Goal: Information Seeking & Learning: Check status

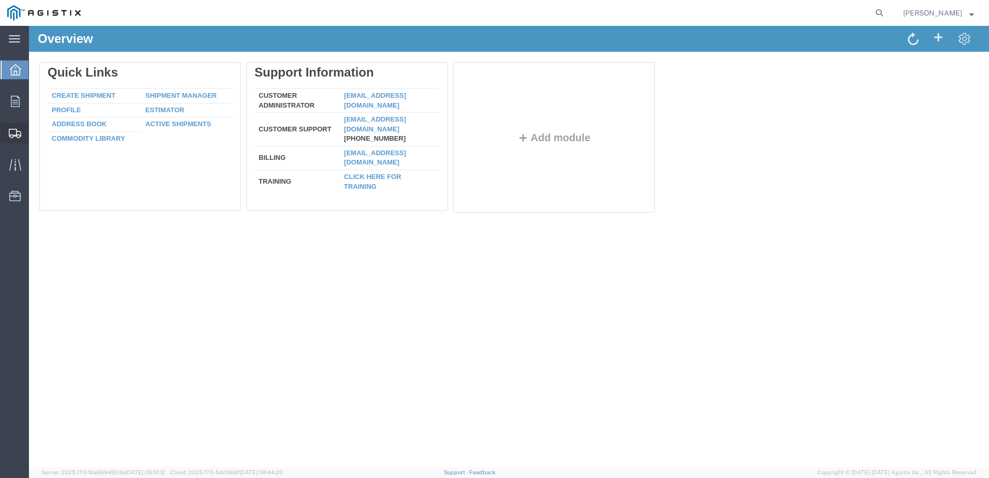
click at [13, 132] on icon at bounding box center [15, 133] width 12 height 9
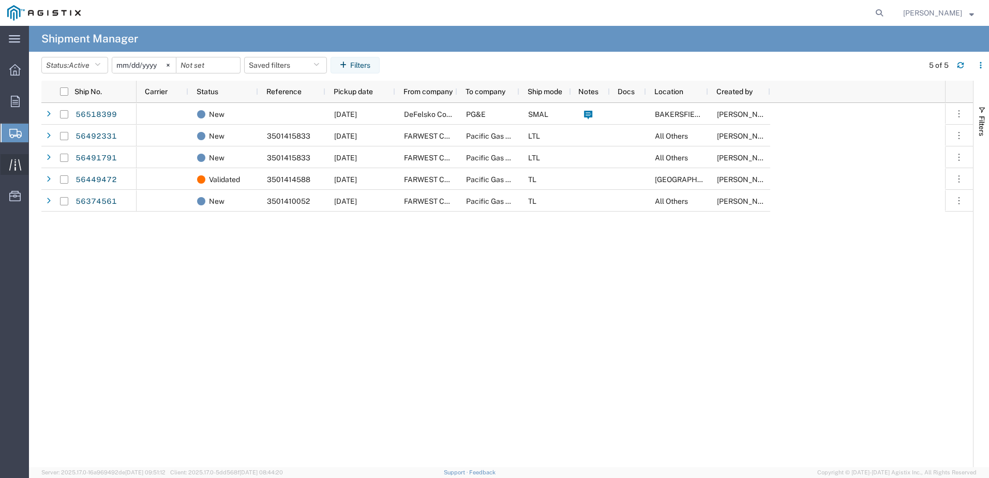
click at [10, 164] on icon at bounding box center [15, 164] width 12 height 11
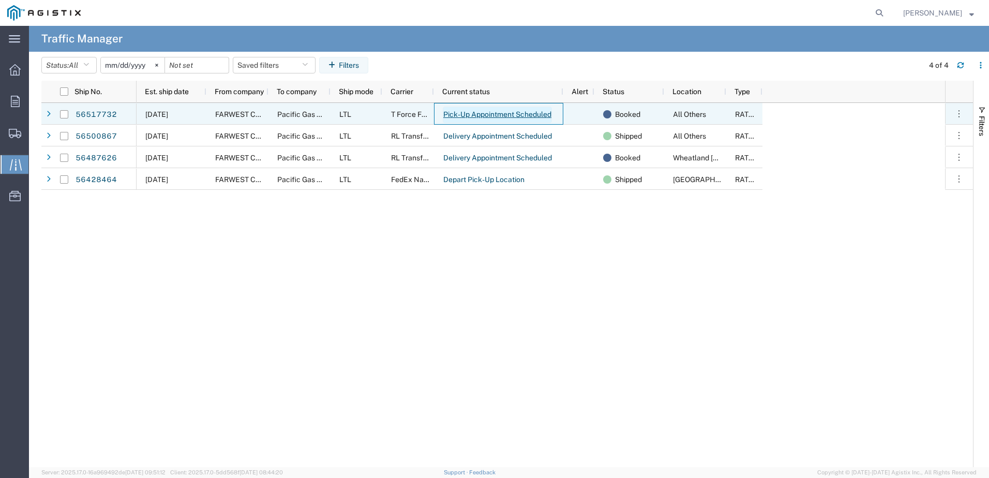
click at [448, 118] on link "Pick-Up Appointment Scheduled" at bounding box center [497, 115] width 109 height 17
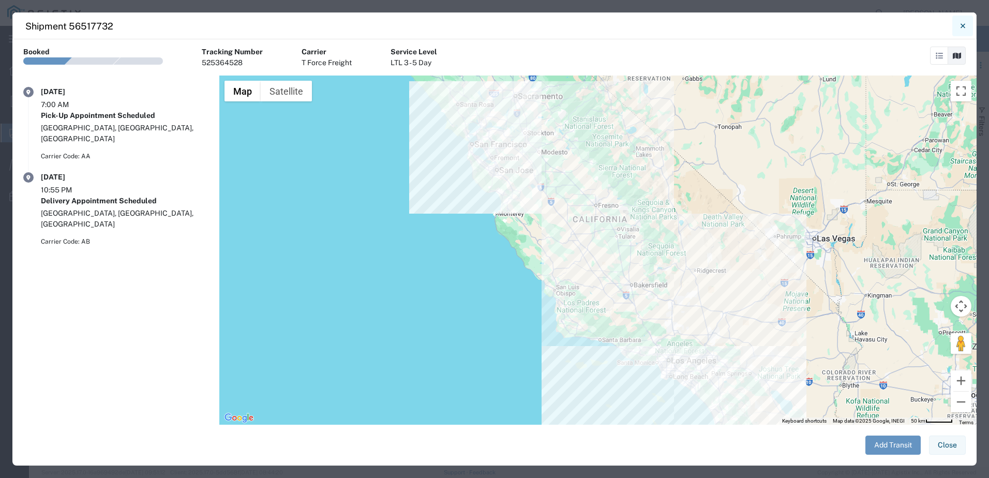
click at [966, 26] on button "Close" at bounding box center [962, 26] width 21 height 21
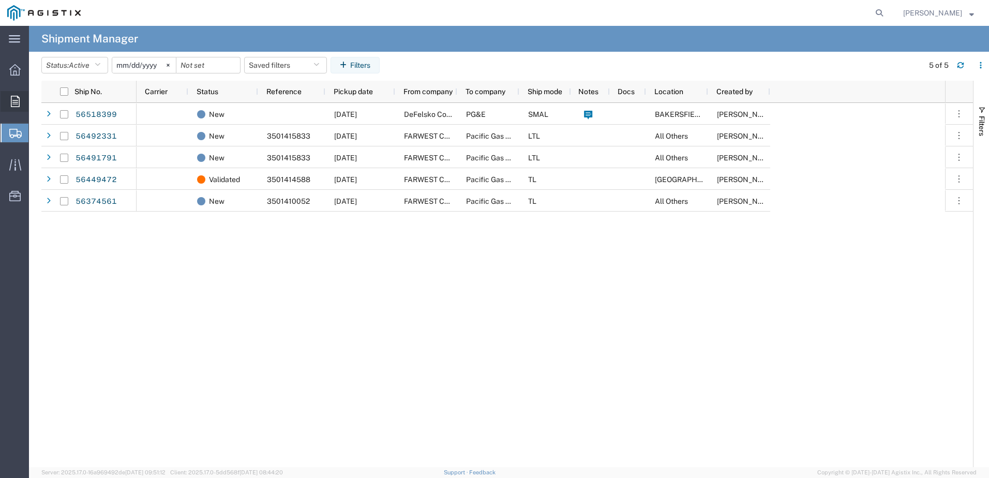
click at [11, 101] on icon at bounding box center [15, 101] width 9 height 11
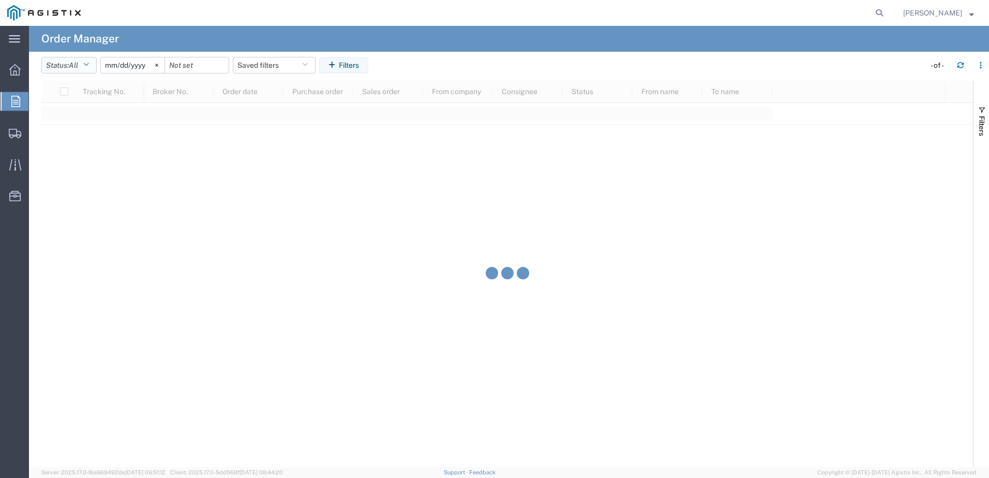
click at [93, 67] on button "Status: All" at bounding box center [68, 65] width 55 height 17
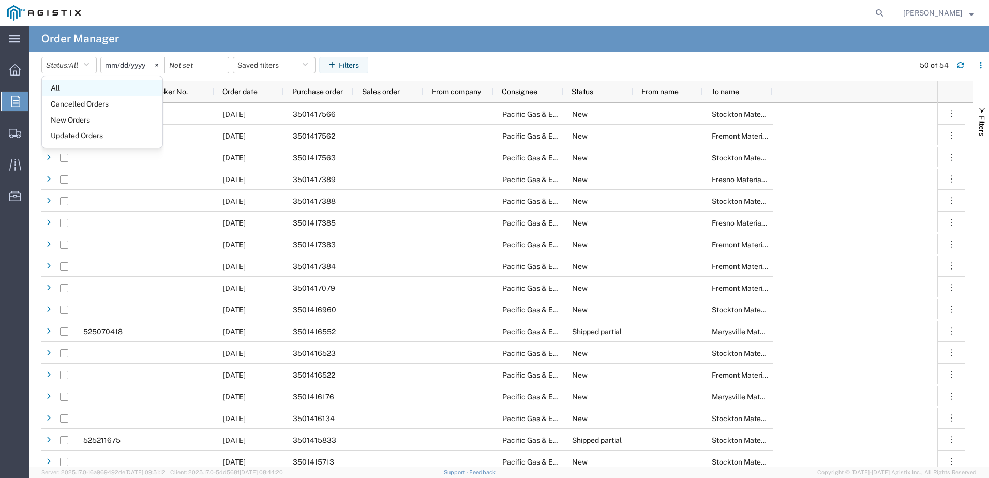
click at [59, 88] on span "All" at bounding box center [102, 88] width 120 height 16
click at [14, 134] on icon at bounding box center [15, 133] width 12 height 9
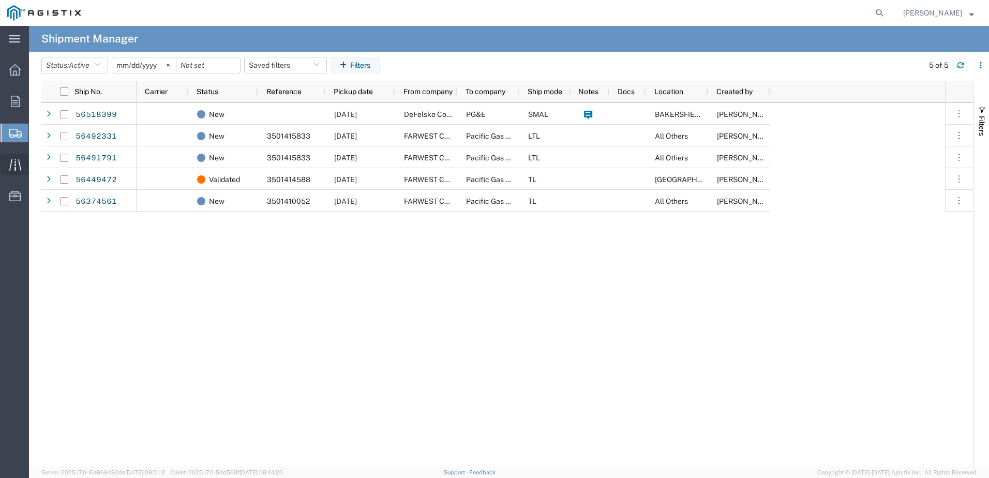
click at [11, 171] on div at bounding box center [15, 164] width 29 height 21
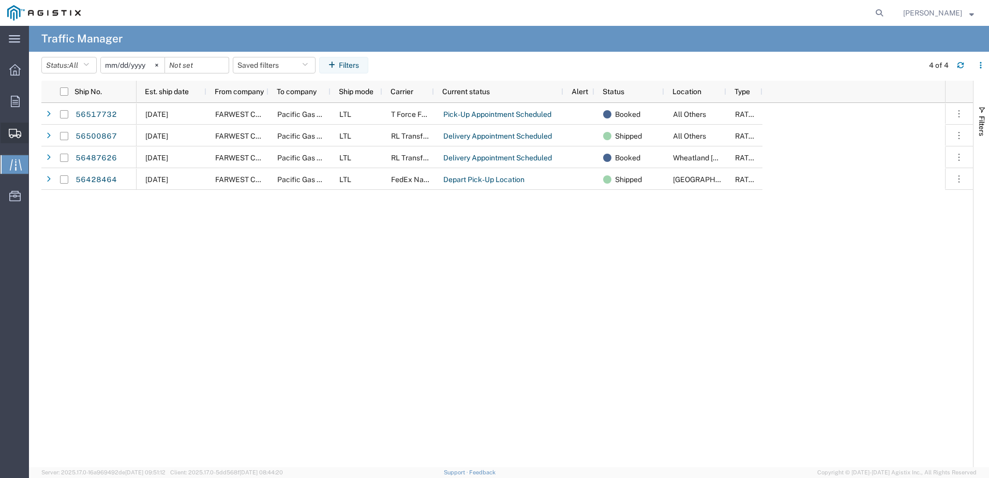
click at [13, 130] on icon at bounding box center [15, 133] width 12 height 9
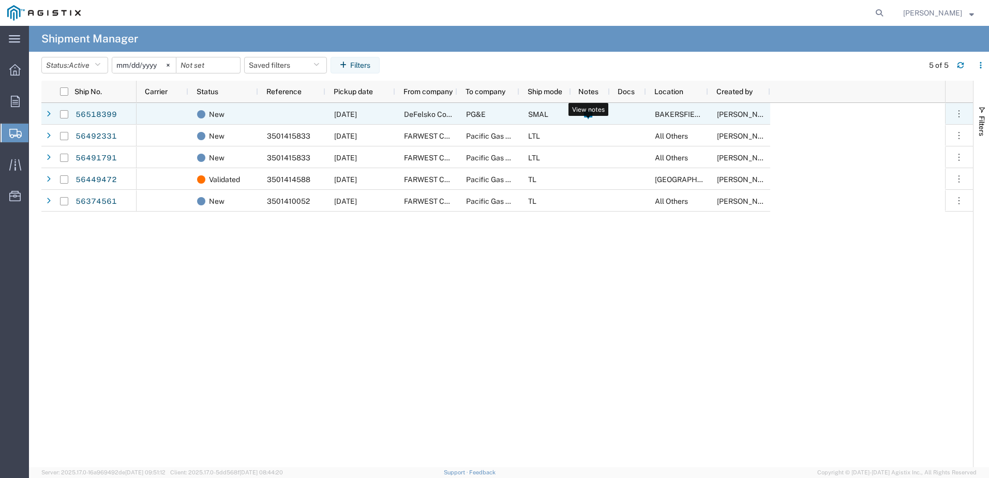
click at [589, 117] on icon at bounding box center [588, 115] width 8 height 9
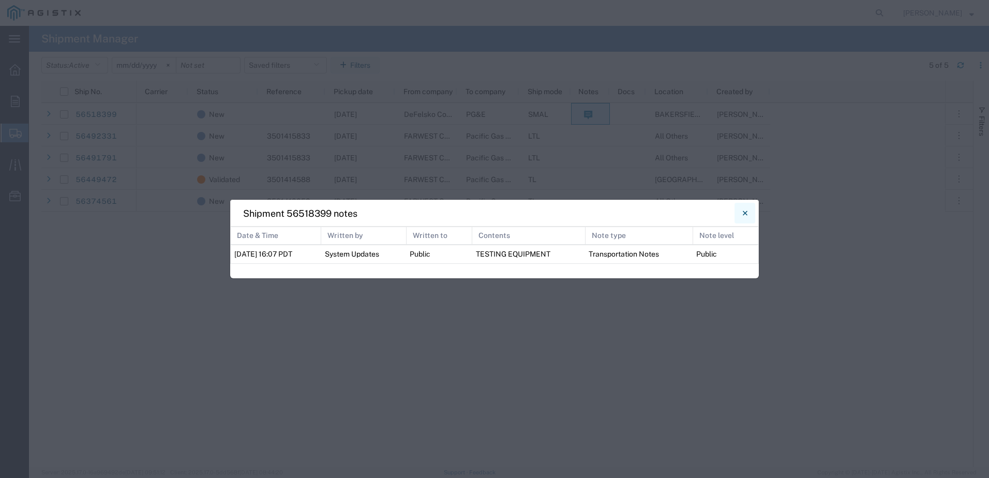
click at [749, 214] on button "Close" at bounding box center [744, 213] width 21 height 21
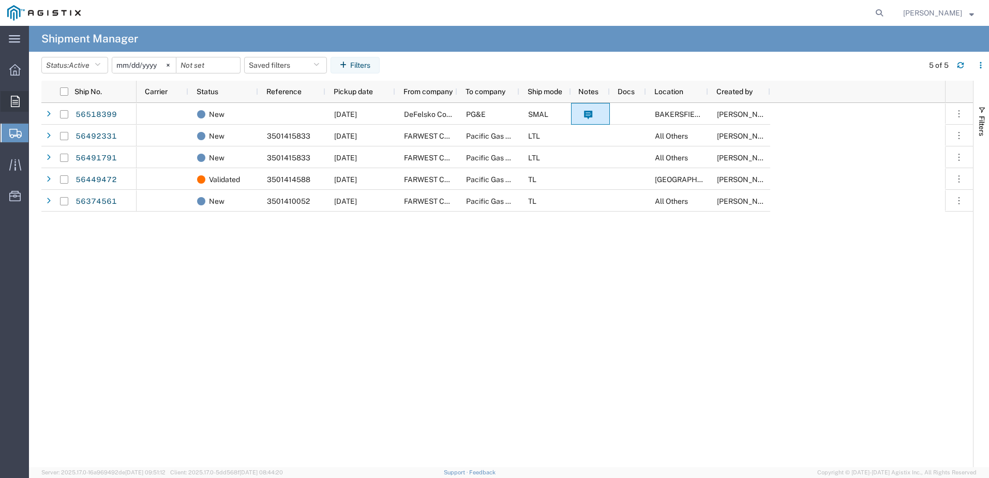
click at [14, 104] on icon at bounding box center [15, 101] width 9 height 11
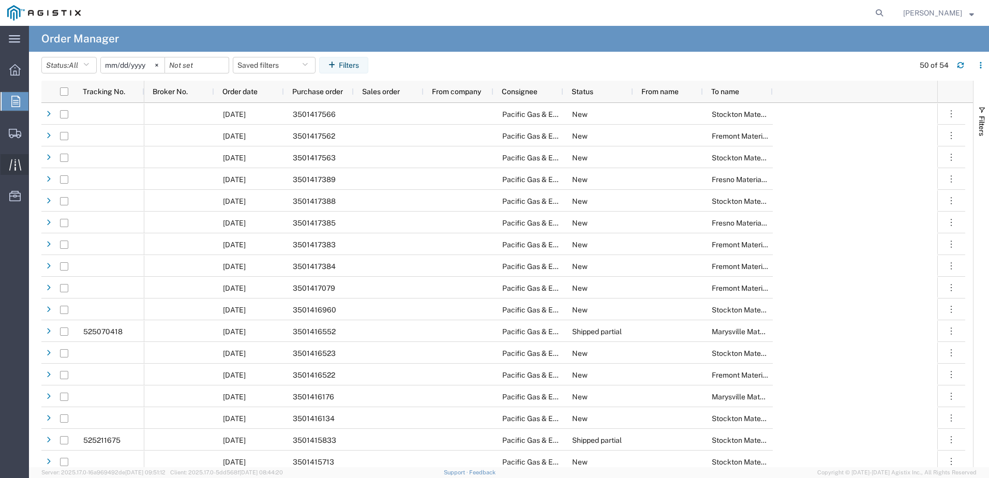
click at [7, 165] on div at bounding box center [15, 164] width 29 height 21
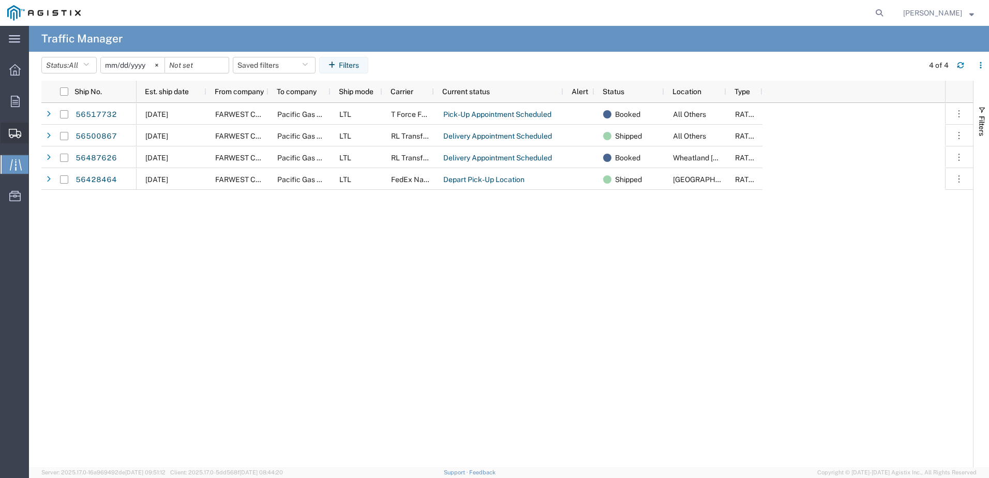
click at [16, 138] on icon at bounding box center [15, 133] width 12 height 9
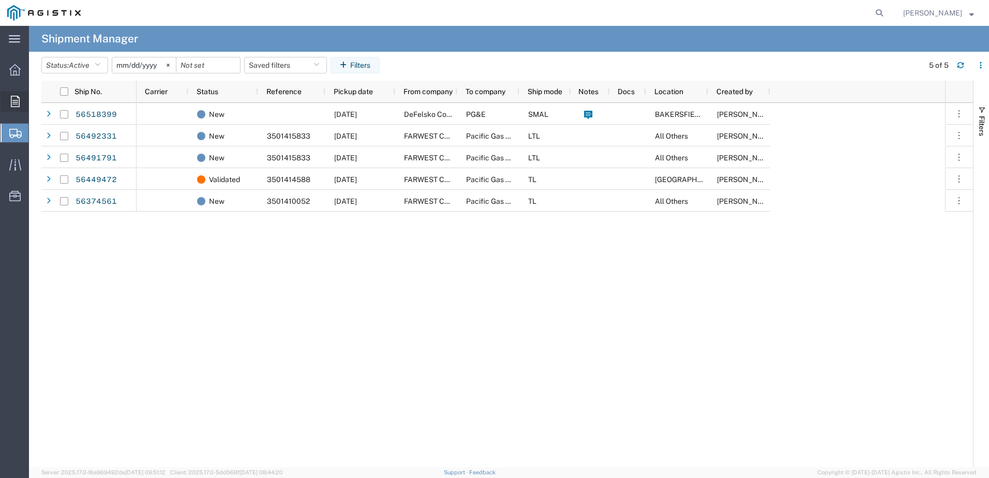
click at [11, 100] on icon at bounding box center [15, 101] width 9 height 11
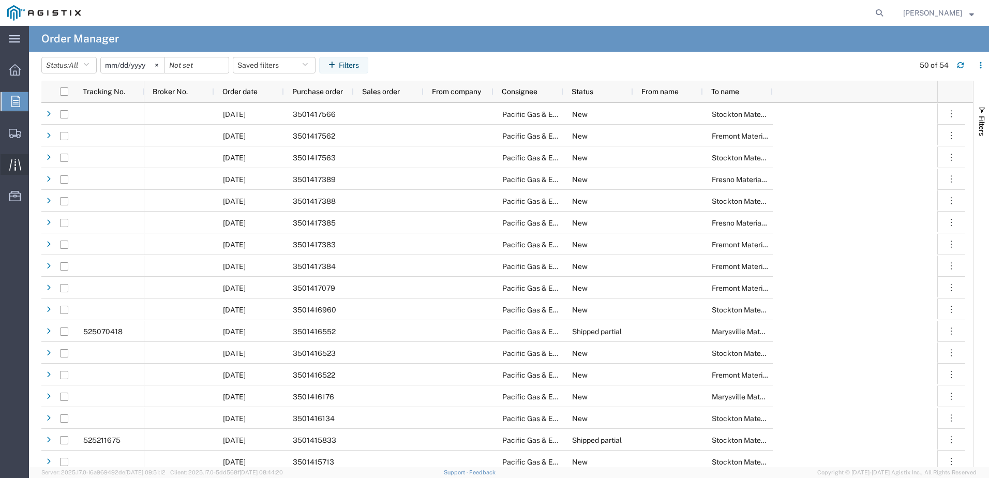
click at [10, 162] on icon at bounding box center [15, 165] width 12 height 12
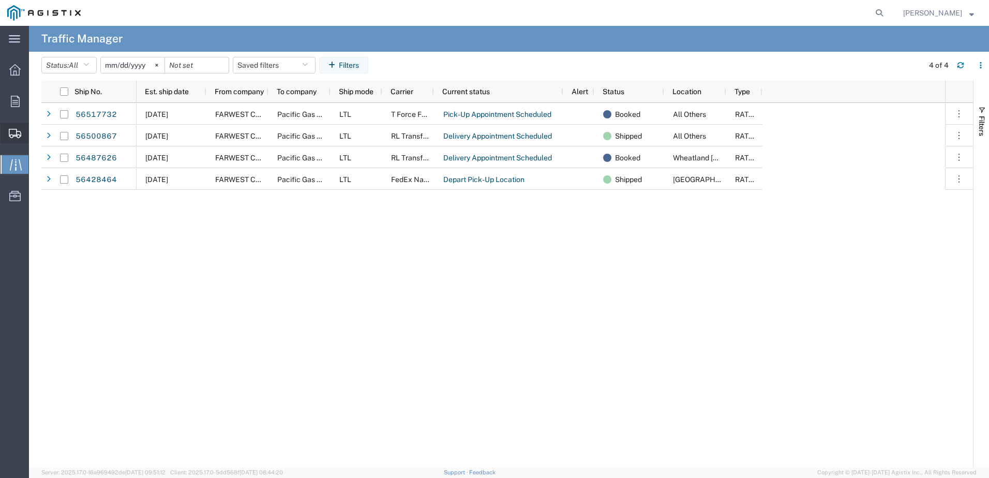
click at [16, 134] on icon at bounding box center [15, 133] width 12 height 9
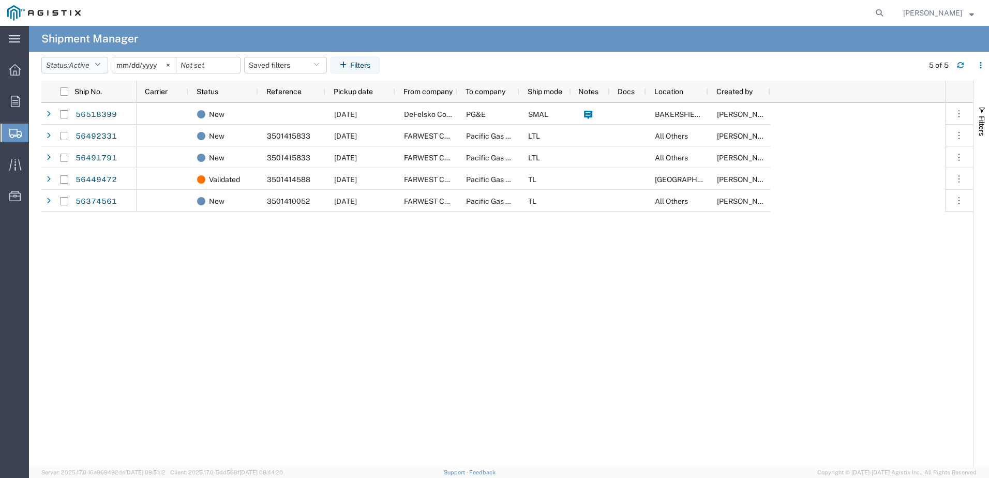
click at [71, 67] on button "Status: Active" at bounding box center [74, 65] width 67 height 17
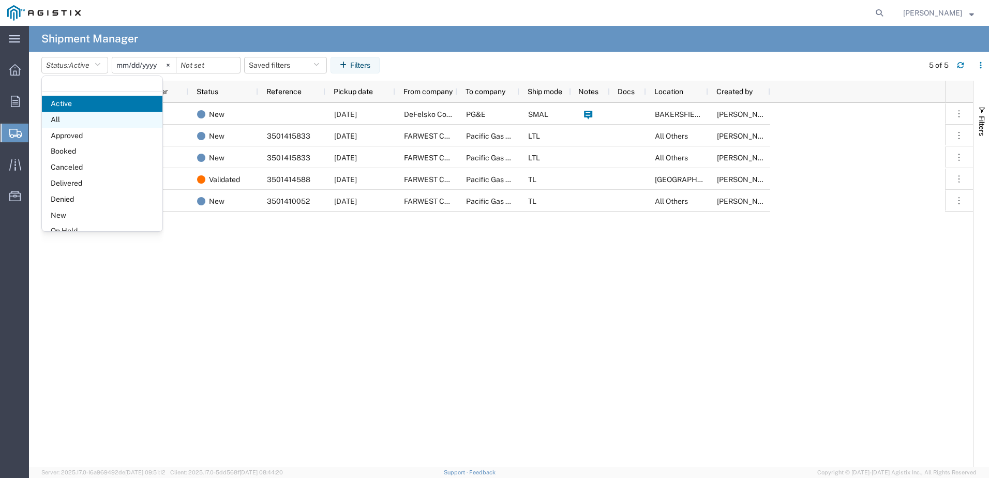
click at [59, 122] on span "All" at bounding box center [102, 120] width 120 height 16
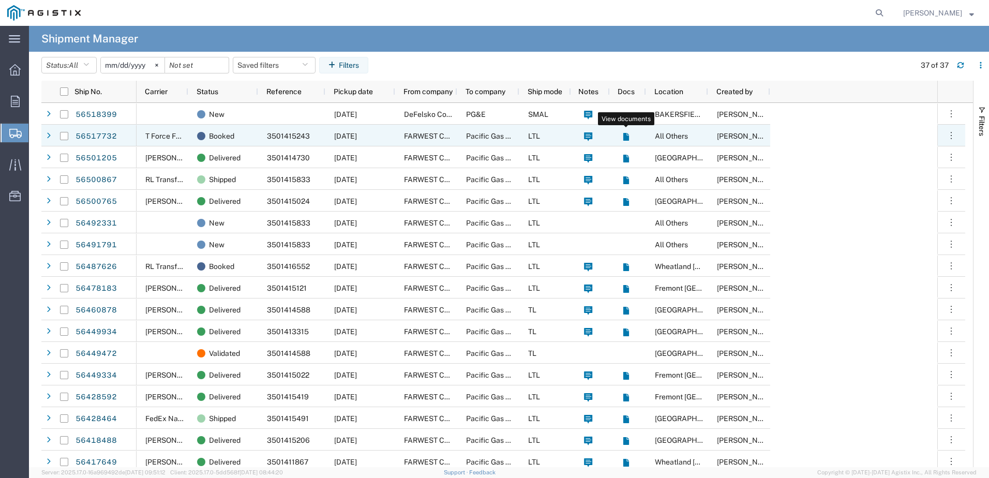
click at [628, 135] on icon at bounding box center [626, 136] width 9 height 9
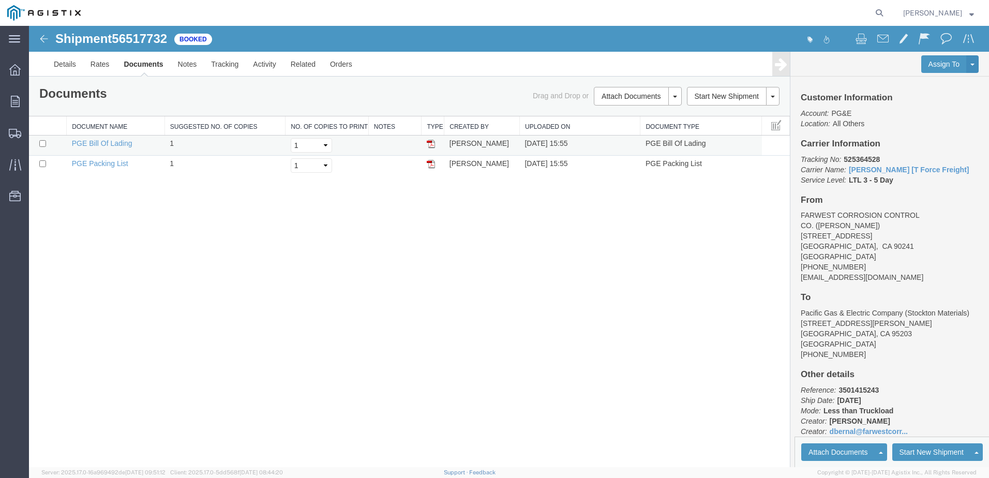
click at [437, 146] on td at bounding box center [432, 145] width 23 height 20
click at [431, 144] on img at bounding box center [431, 144] width 8 height 8
click at [432, 166] on img at bounding box center [431, 164] width 8 height 8
